Goal: Task Accomplishment & Management: Use online tool/utility

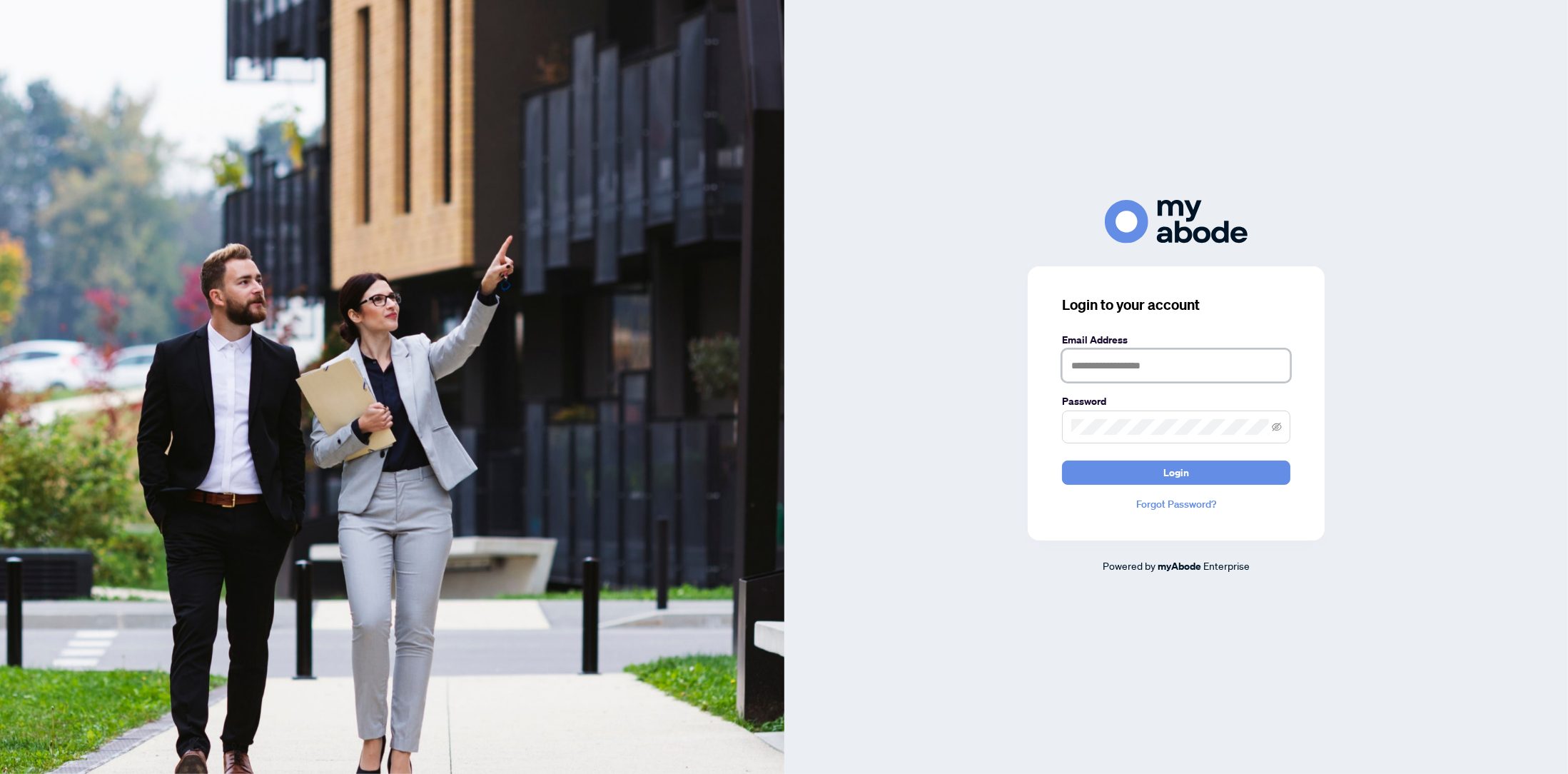
click at [1098, 372] on input "text" at bounding box center [1176, 365] width 228 height 32
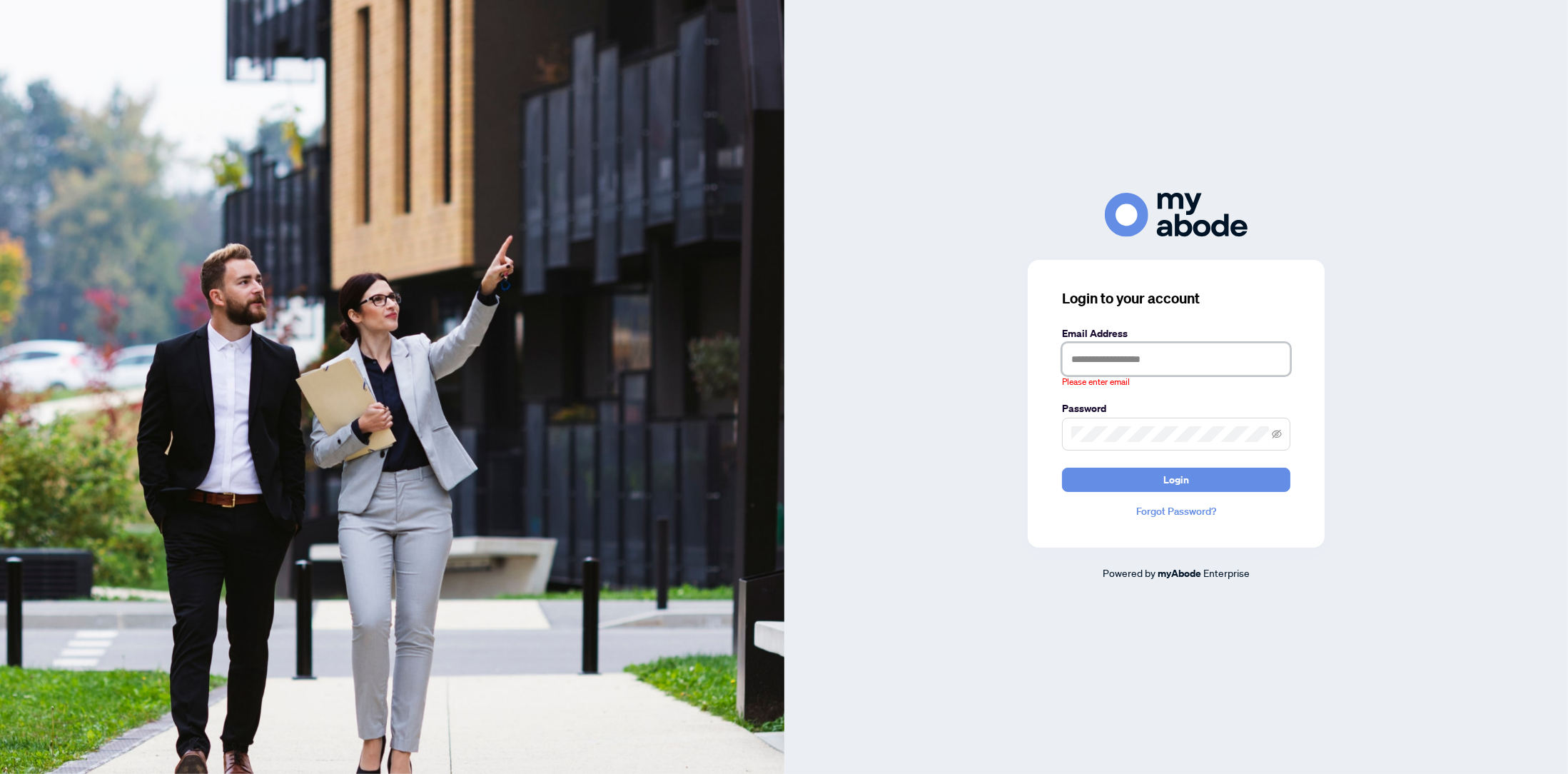
type input "**********"
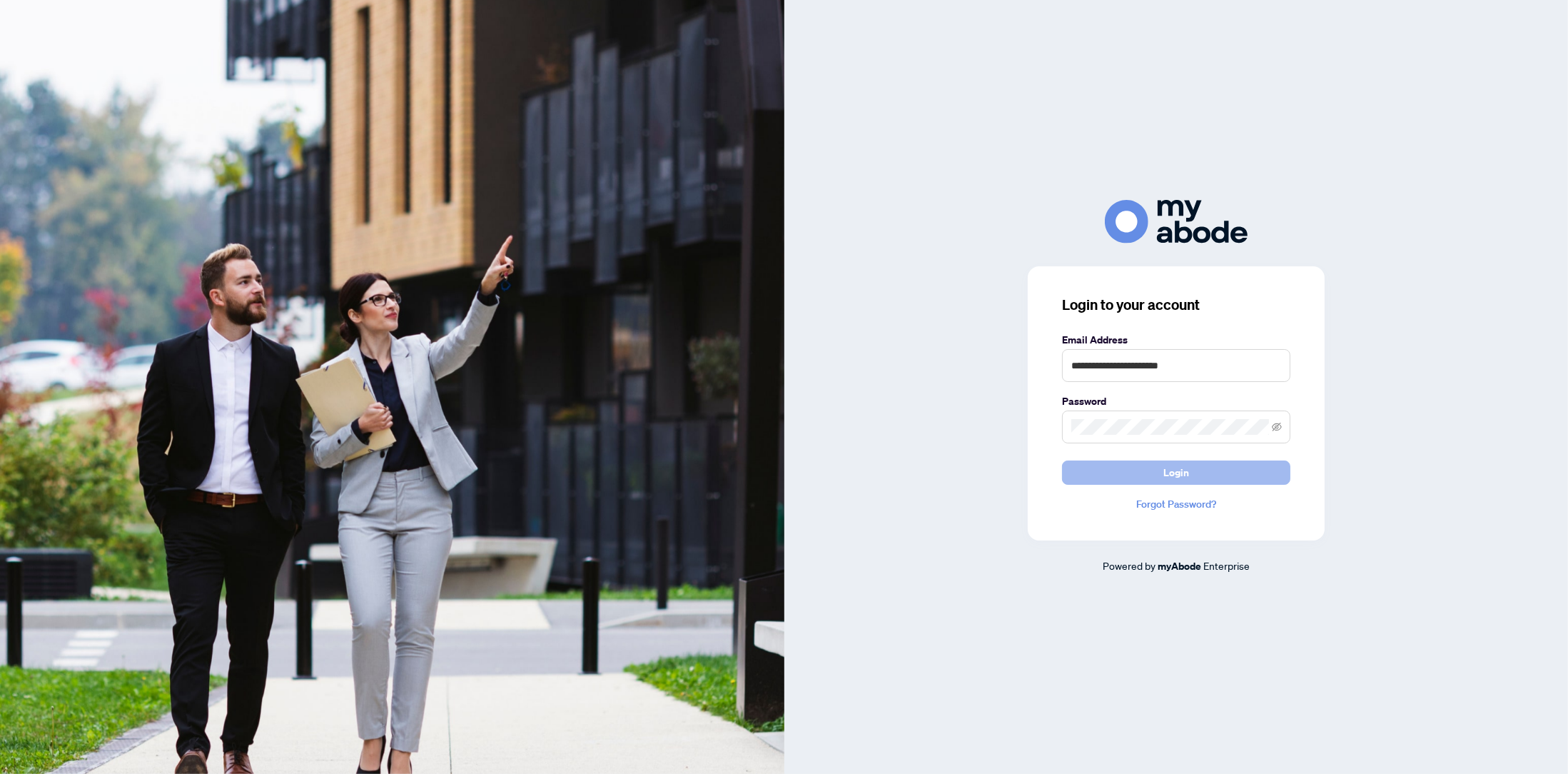
click at [1191, 474] on button "Login" at bounding box center [1176, 472] width 228 height 24
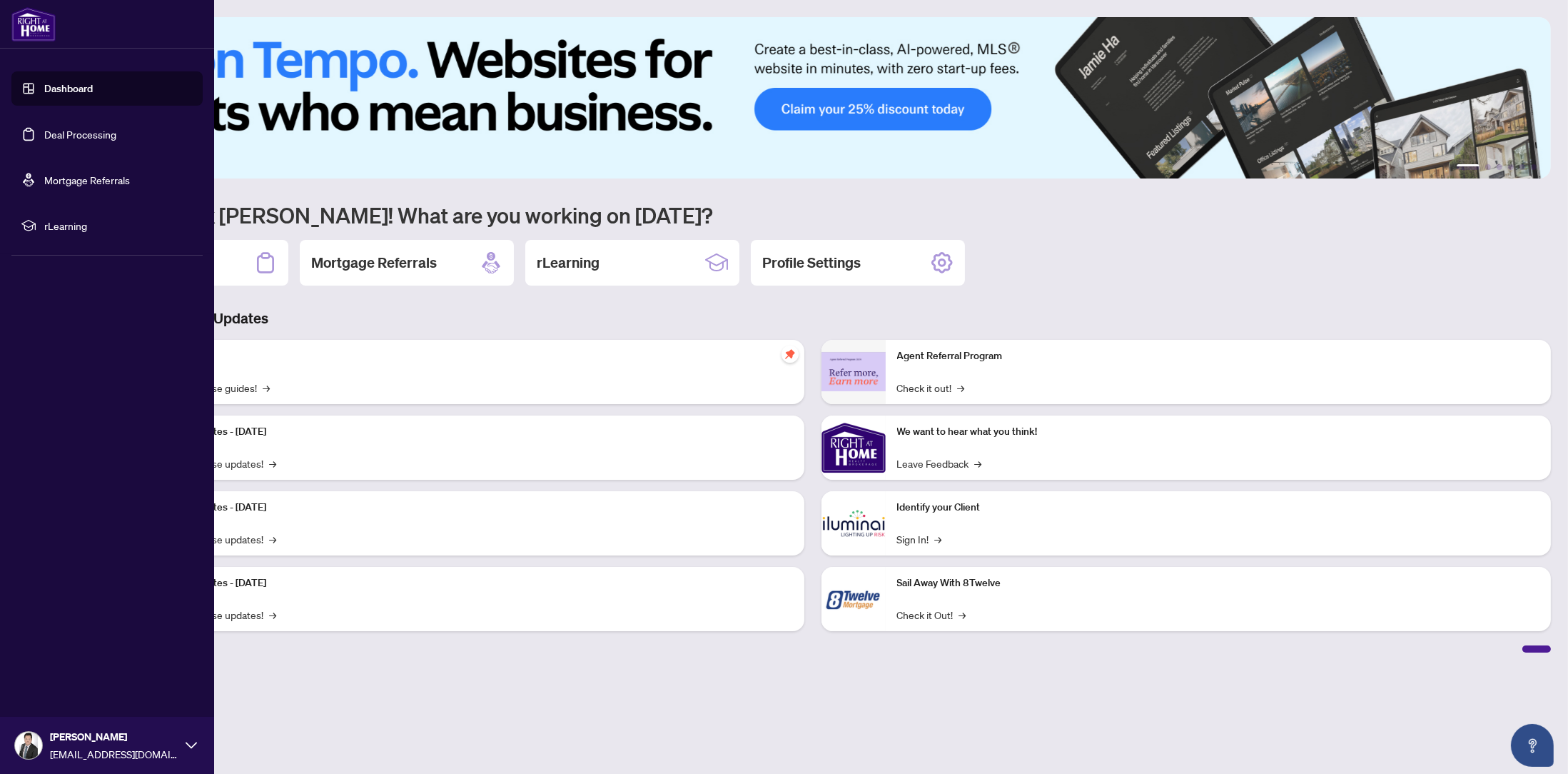
click at [50, 136] on link "Deal Processing" at bounding box center [80, 133] width 72 height 13
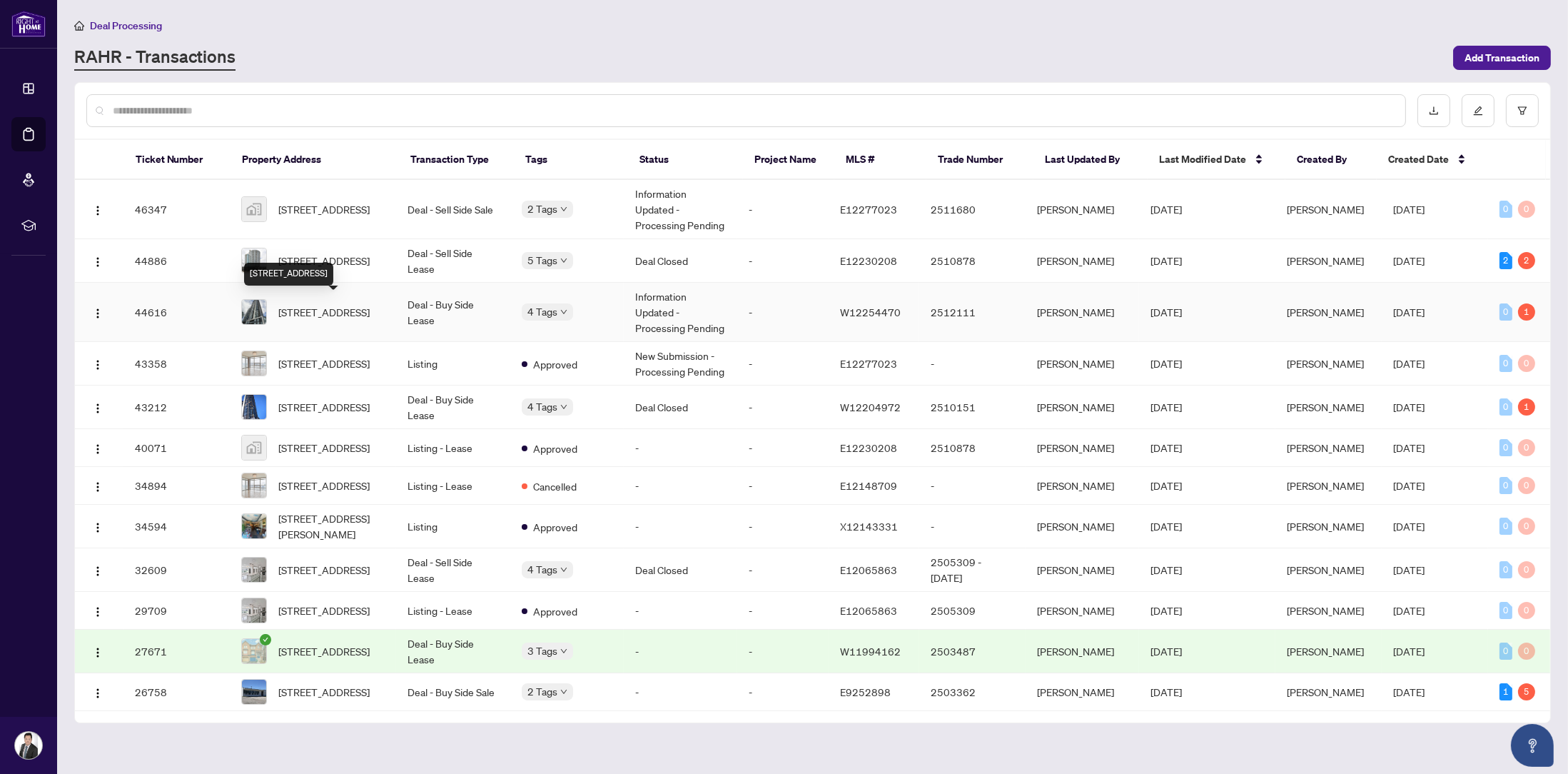
click at [325, 312] on span "2306-4011 Brickstone Mews, Mississauga, Ontario L5B 0J7, Canada" at bounding box center [323, 311] width 92 height 15
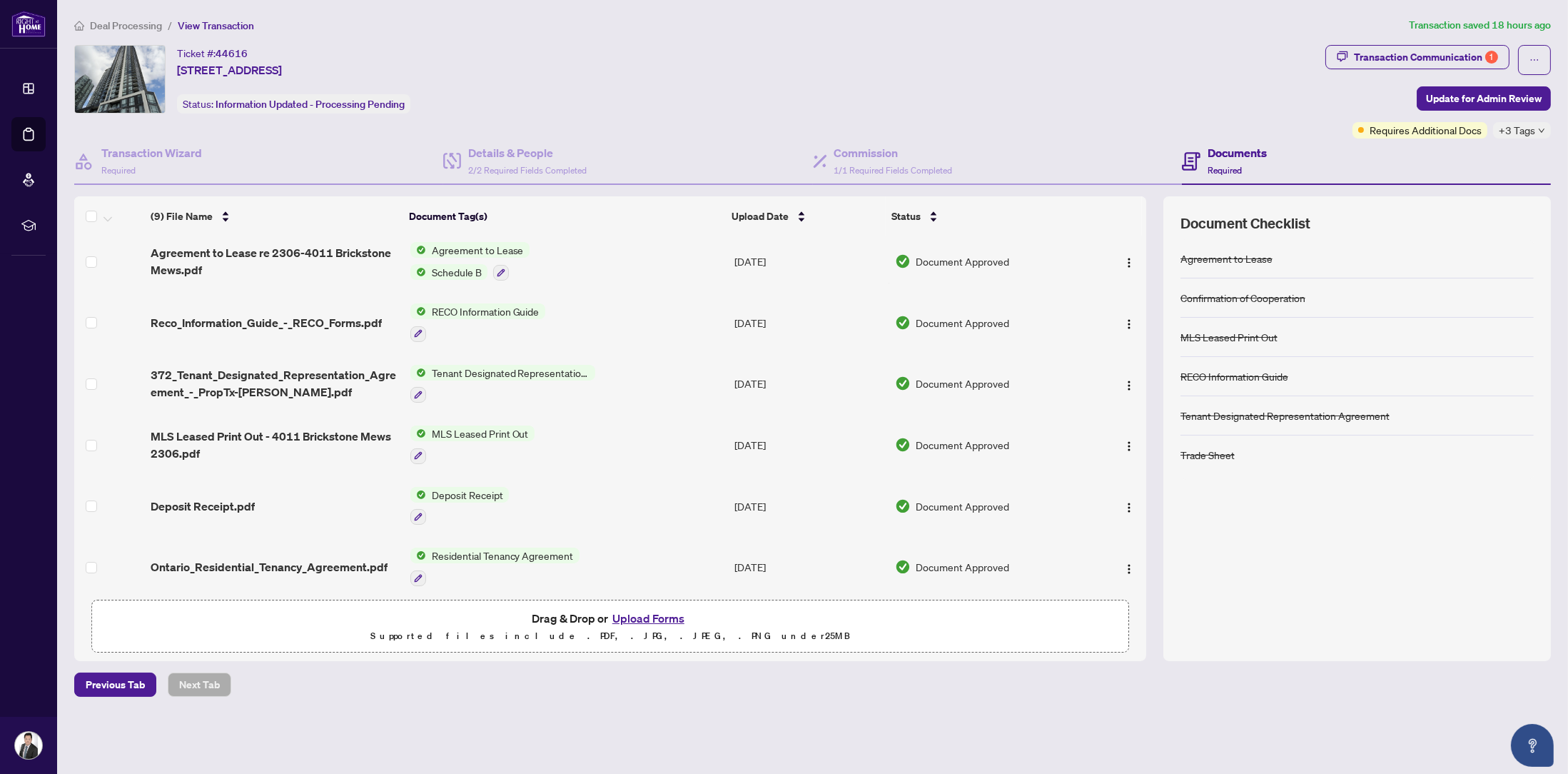
scroll to position [191, 0]
click at [1399, 58] on div "Transaction Communication 1" at bounding box center [1426, 56] width 145 height 23
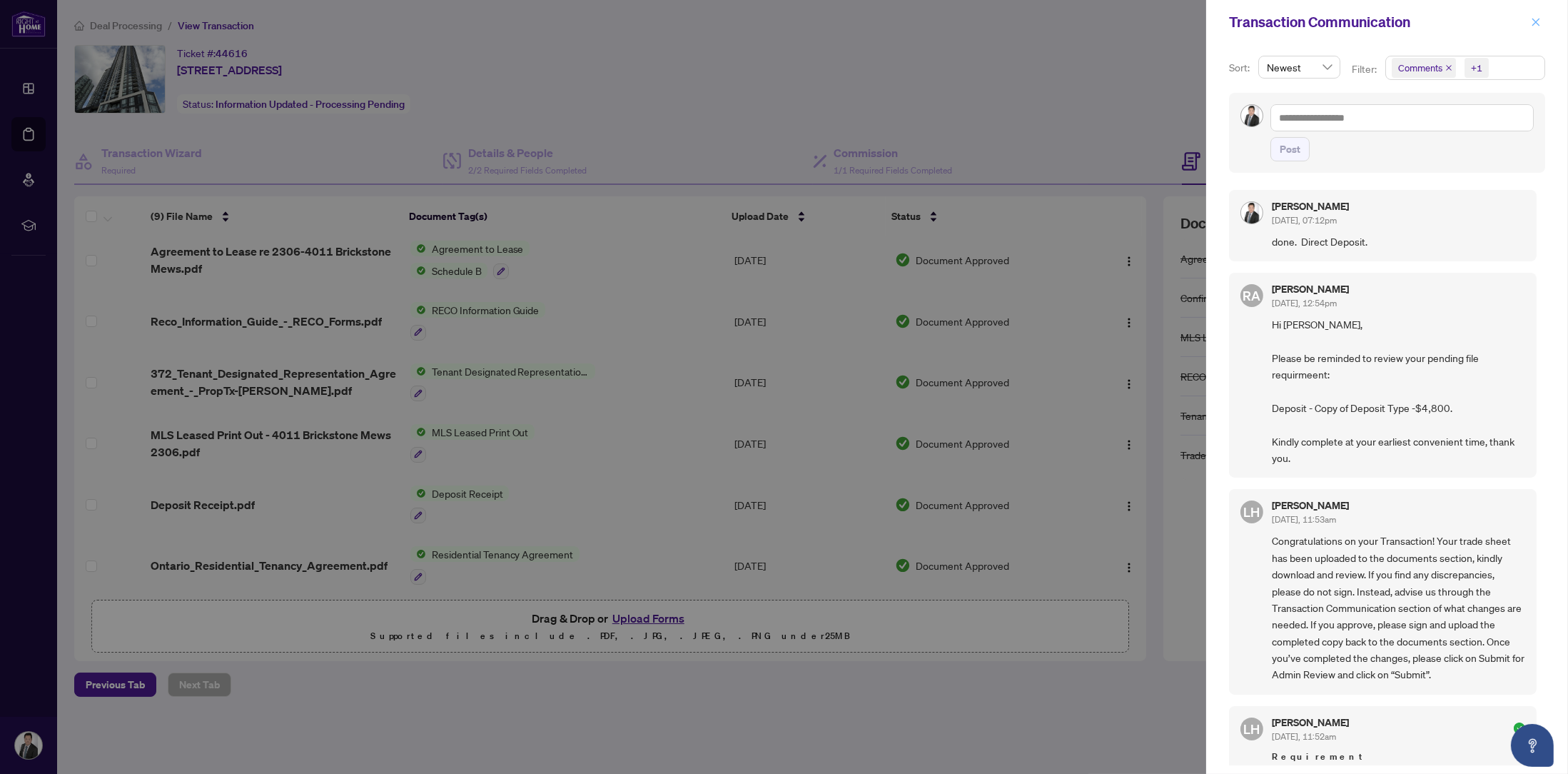
click at [1539, 22] on icon "close" at bounding box center [1536, 22] width 10 height 10
